Goal: Find specific page/section: Find specific page/section

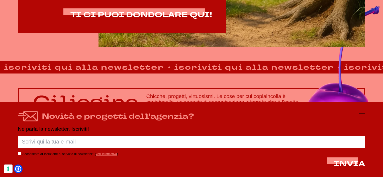
click at [360, 111] on icon at bounding box center [362, 114] width 6 height 6
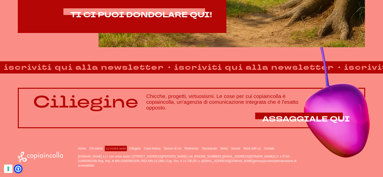
click at [120, 149] on link "La nostra sede" at bounding box center [116, 149] width 20 height 4
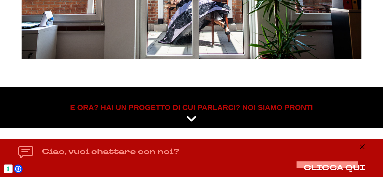
scroll to position [2089, 0]
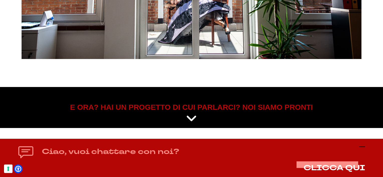
click at [363, 145] on icon at bounding box center [362, 147] width 6 height 6
